Goal: Find specific page/section: Find specific page/section

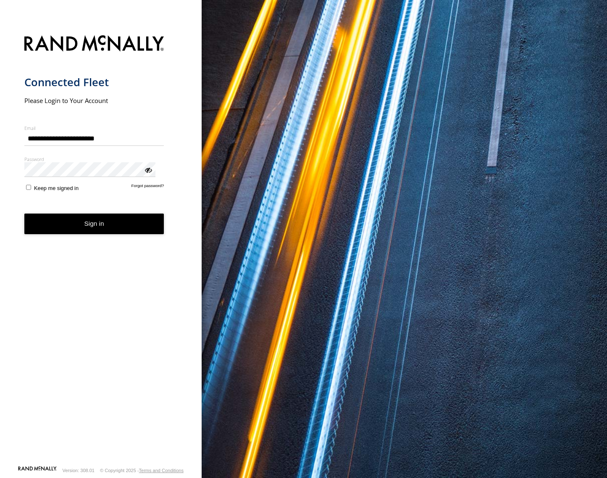
click at [69, 215] on button "Sign in" at bounding box center [94, 224] width 140 height 21
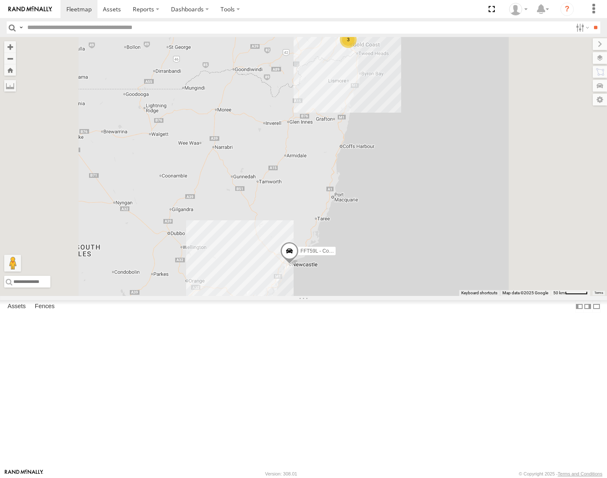
click at [0, 0] on div "[GEOGRAPHIC_DATA]" at bounding box center [0, 0] width 0 height 0
